Goal: Task Accomplishment & Management: Manage account settings

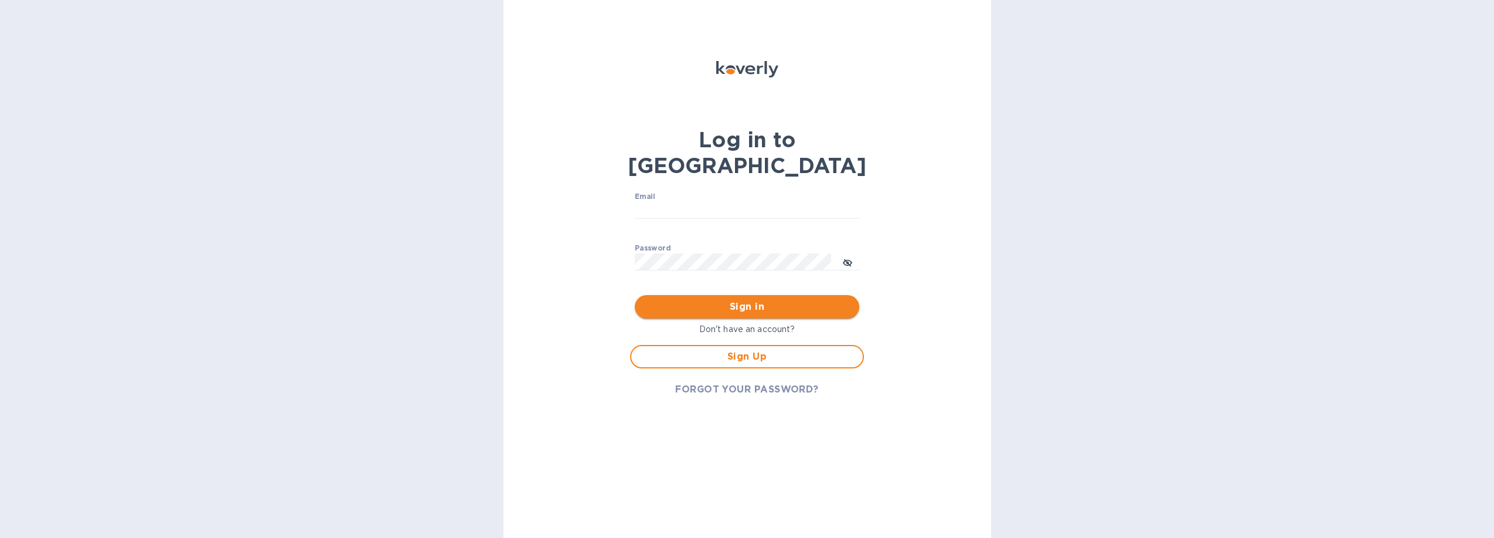
type input "[PERSON_NAME][EMAIL_ADDRESS][DOMAIN_NAME]"
click at [747, 300] on span "Sign in" at bounding box center [746, 307] width 205 height 14
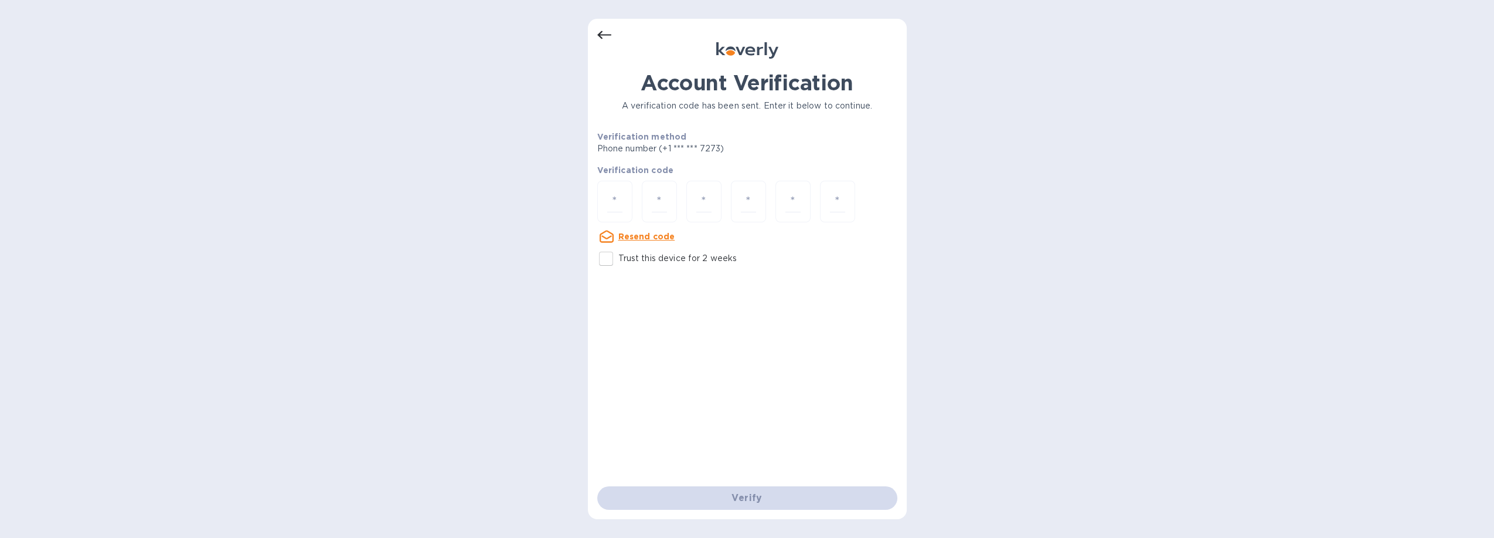
click at [784, 310] on div "Account Verification A verification code has been sent. Enter it below to conti…" at bounding box center [747, 278] width 300 height 416
click at [657, 237] on u "Resend code" at bounding box center [646, 236] width 57 height 9
click at [610, 195] on input "number" at bounding box center [614, 202] width 15 height 22
type input "6"
type input "4"
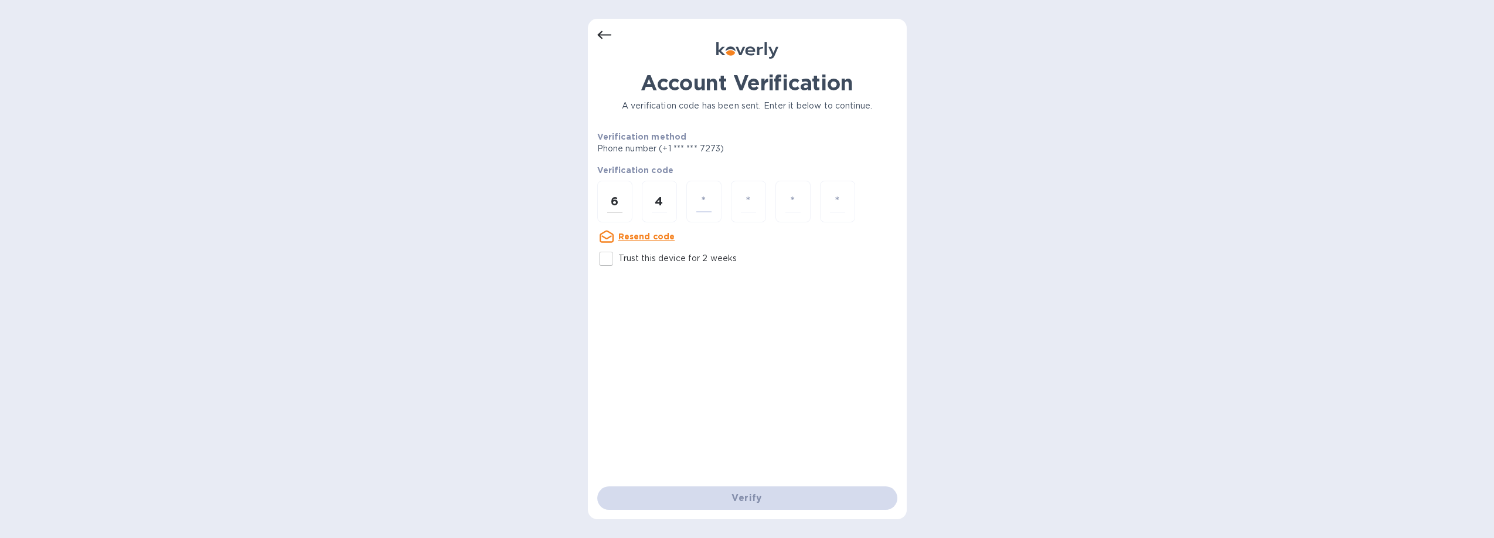
type input "3"
type input "4"
type input "3"
type input "5"
type input "9"
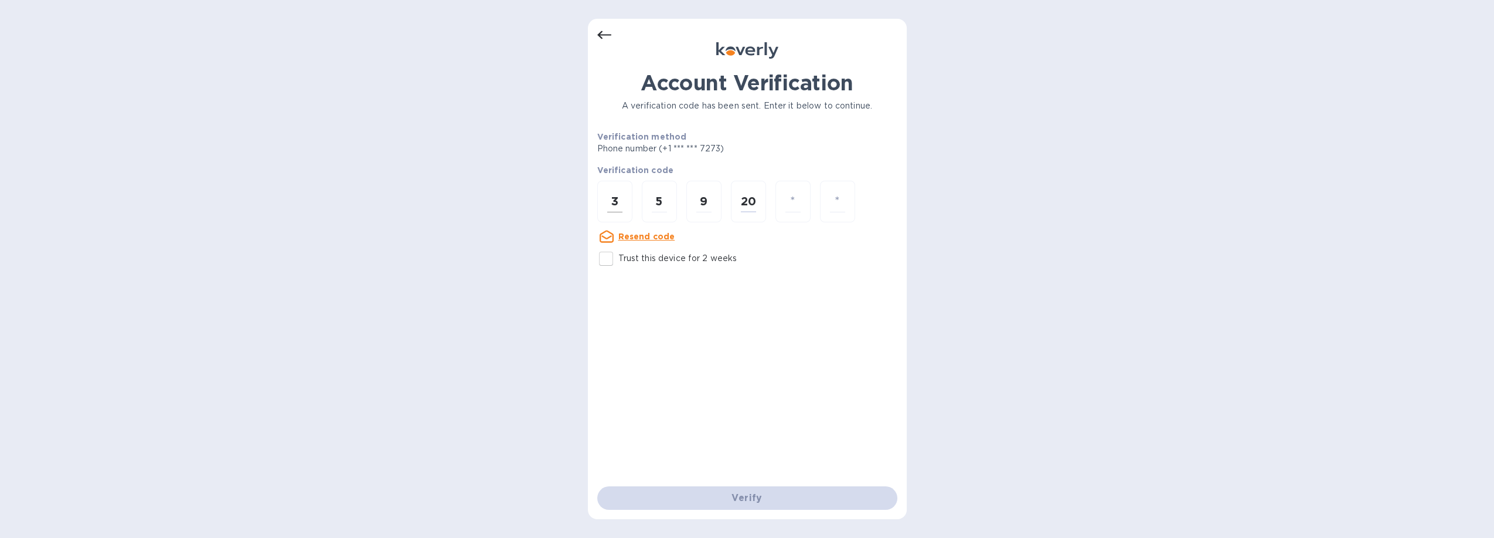
type input "0"
type input "4"
type input "2"
